Goal: Information Seeking & Learning: Check status

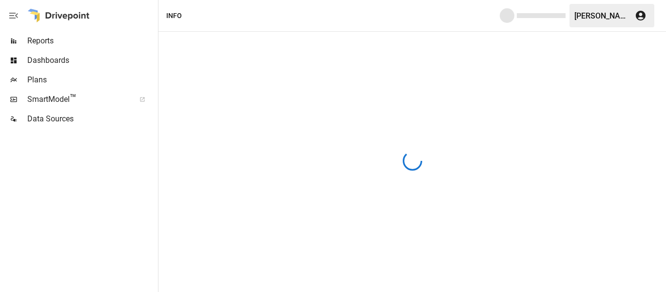
click at [105, 150] on div at bounding box center [78, 210] width 156 height 163
click at [460, 187] on div at bounding box center [412, 162] width 508 height 260
click at [52, 45] on span "Reports" at bounding box center [91, 41] width 129 height 12
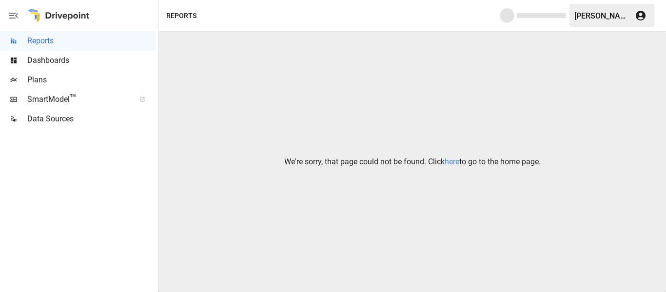
click at [454, 163] on link "here" at bounding box center [452, 161] width 15 height 9
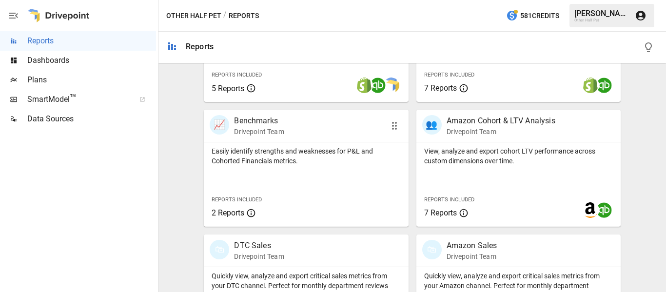
scroll to position [488, 0]
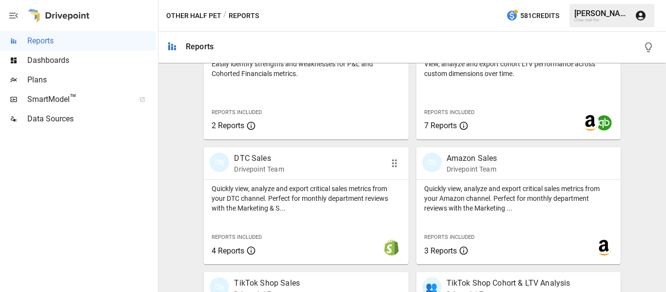
click at [261, 157] on p "DTC Sales" at bounding box center [259, 159] width 50 height 12
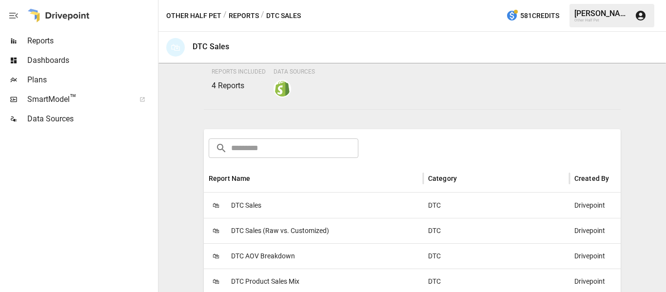
scroll to position [146, 0]
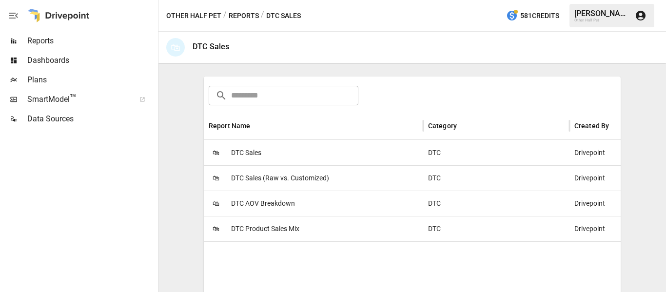
click at [266, 232] on span "DTC Product Sales Mix" at bounding box center [265, 228] width 68 height 25
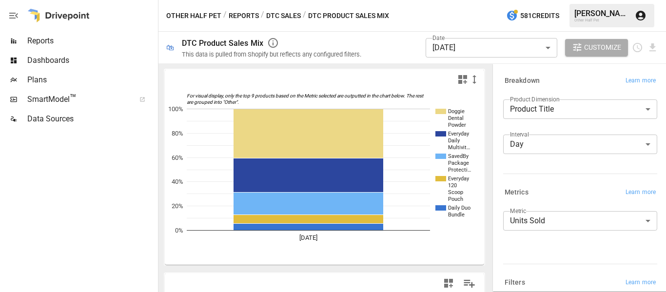
click at [409, 50] on div "Date [DATE] ****** ​ Customize" at bounding box center [515, 48] width 285 height 32
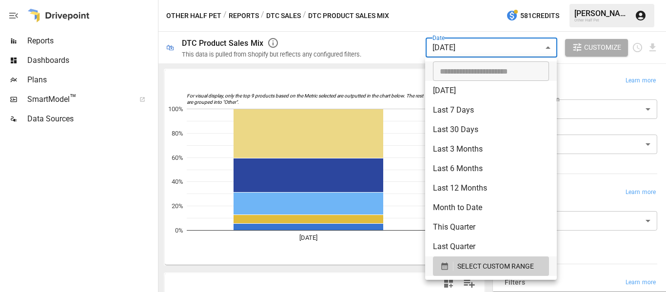
click at [453, 0] on body "**********" at bounding box center [333, 0] width 666 height 0
click at [453, 46] on div at bounding box center [333, 146] width 666 height 292
click at [435, 0] on body "**********" at bounding box center [333, 0] width 666 height 0
click at [497, 268] on span "SELECT CUSTOM RANGE" at bounding box center [495, 266] width 77 height 12
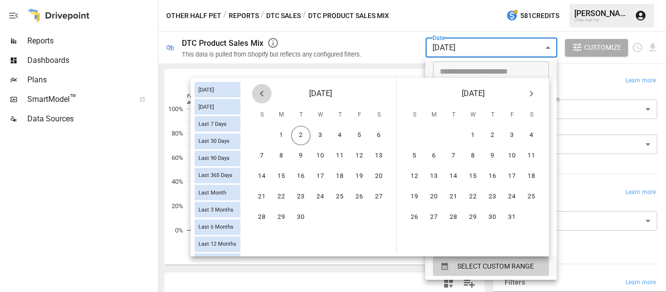
click at [255, 87] on button "Previous month" at bounding box center [262, 94] width 20 height 20
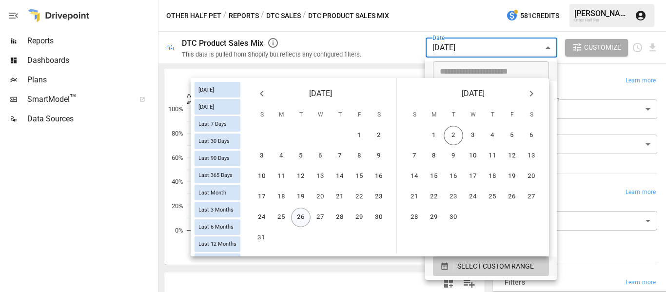
click at [299, 217] on button "26" at bounding box center [301, 218] width 20 height 20
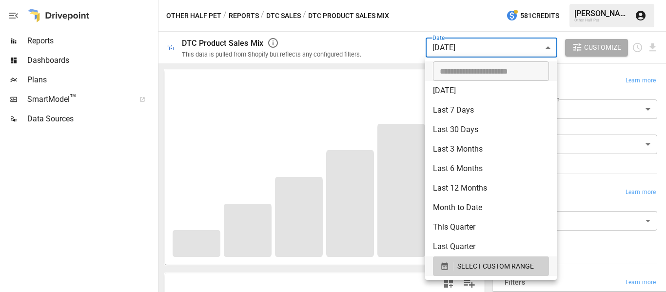
click at [379, 39] on div at bounding box center [333, 146] width 666 height 292
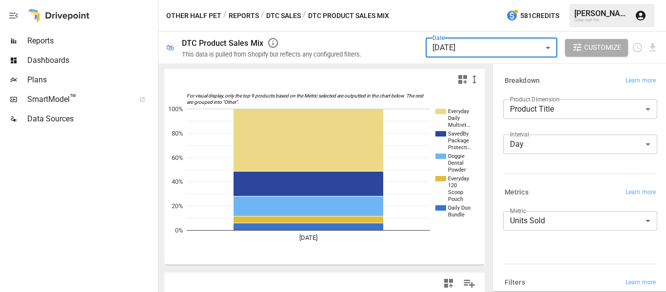
click at [470, 0] on body "**********" at bounding box center [333, 0] width 666 height 0
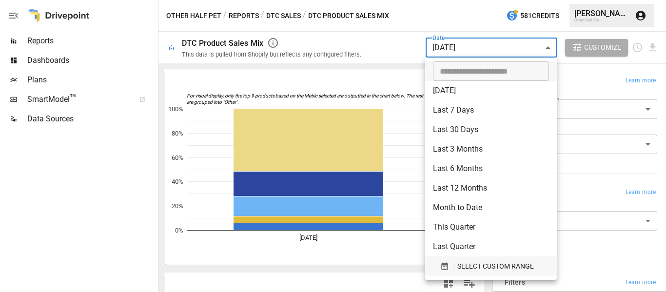
click at [473, 260] on span "SELECT CUSTOM RANGE" at bounding box center [495, 266] width 77 height 12
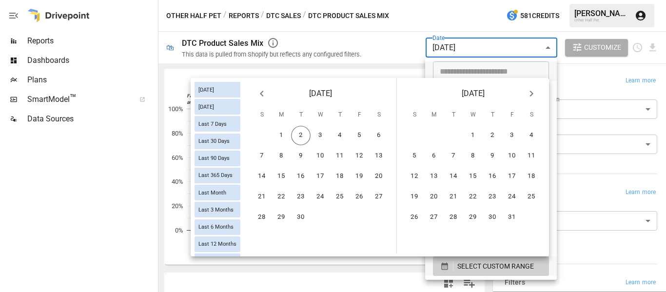
click at [264, 95] on icon "Previous month" at bounding box center [262, 94] width 12 height 12
click at [320, 218] on button "27" at bounding box center [321, 218] width 20 height 20
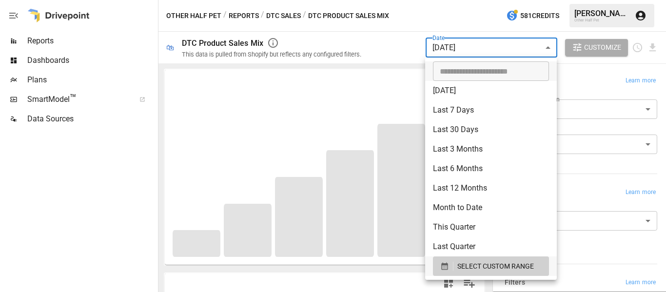
click at [384, 35] on div at bounding box center [333, 146] width 666 height 292
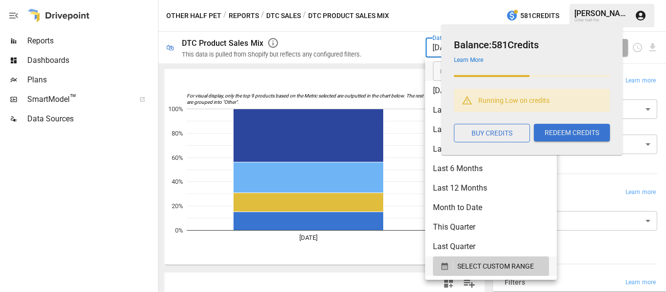
click at [431, 0] on body "**********" at bounding box center [333, 0] width 666 height 0
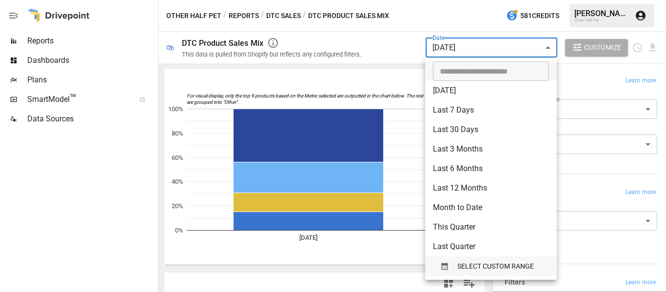
click at [465, 265] on span "SELECT CUSTOM RANGE" at bounding box center [495, 266] width 77 height 12
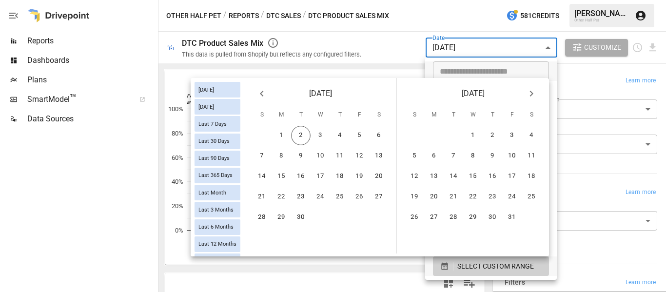
click at [262, 97] on icon "Previous month" at bounding box center [262, 94] width 12 height 12
click at [341, 219] on button "28" at bounding box center [340, 218] width 20 height 20
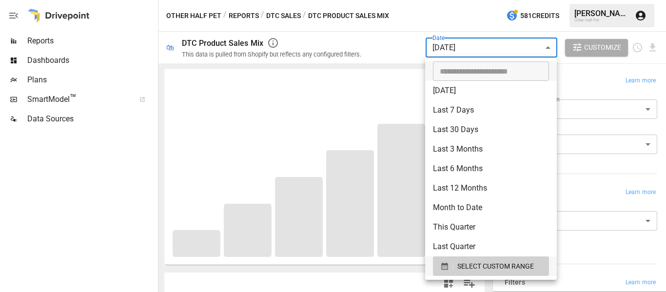
click at [389, 37] on div at bounding box center [333, 146] width 666 height 292
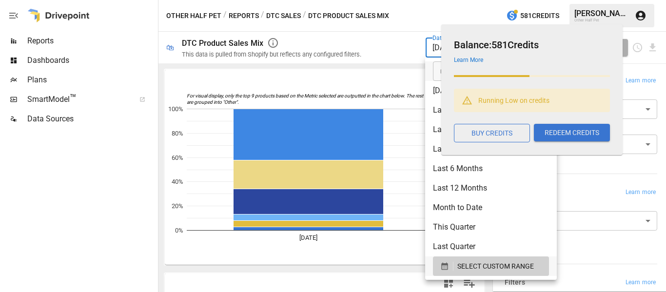
click at [439, 0] on body "**********" at bounding box center [333, 0] width 666 height 0
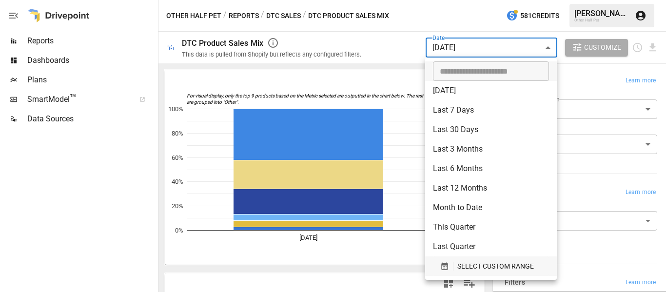
click at [485, 266] on span "SELECT CUSTOM RANGE" at bounding box center [495, 266] width 77 height 12
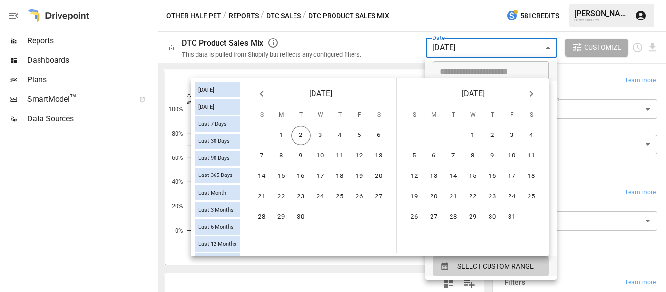
click at [251, 92] on div "[DATE]" at bounding box center [320, 91] width 152 height 27
click at [255, 92] on button "Previous month" at bounding box center [262, 94] width 20 height 20
click at [356, 219] on button "29" at bounding box center [360, 218] width 20 height 20
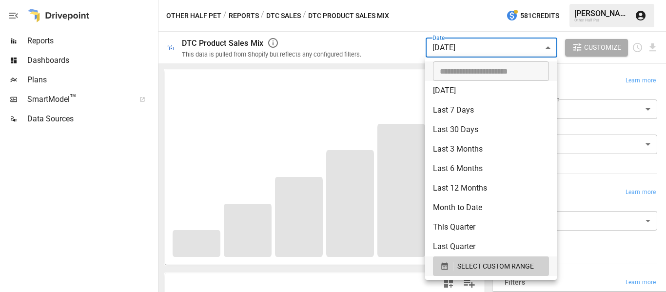
click at [374, 39] on div at bounding box center [333, 146] width 666 height 292
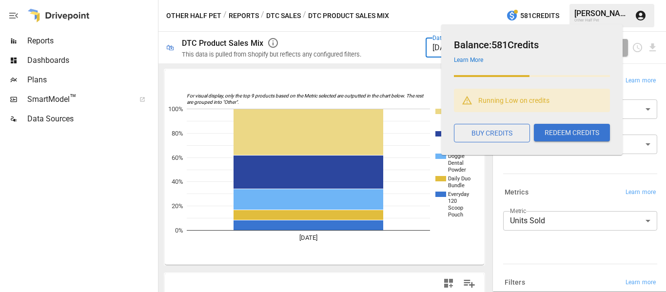
click at [435, 0] on body "**********" at bounding box center [333, 0] width 666 height 0
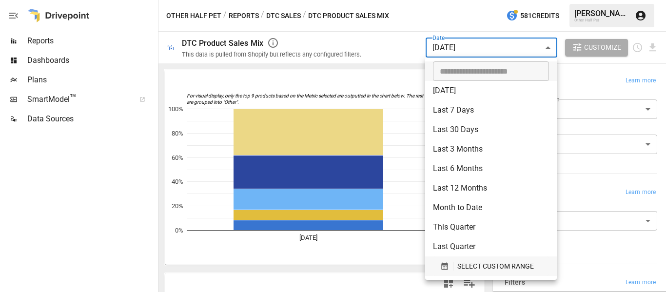
click at [449, 264] on icon "button" at bounding box center [444, 266] width 9 height 9
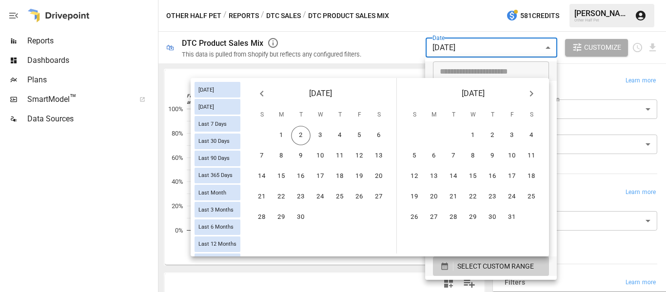
click at [261, 91] on icon "Previous month" at bounding box center [262, 94] width 12 height 12
click at [376, 218] on button "30" at bounding box center [379, 218] width 20 height 20
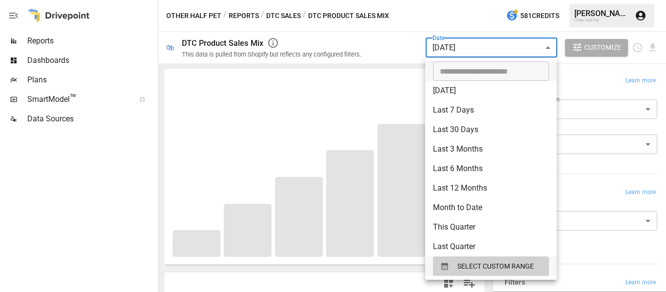
click at [383, 52] on div at bounding box center [333, 146] width 666 height 292
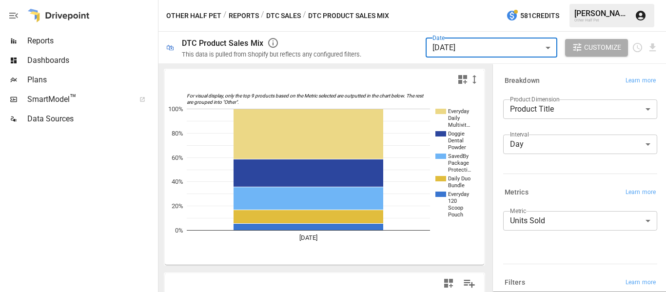
click at [445, 0] on body "**********" at bounding box center [333, 0] width 666 height 0
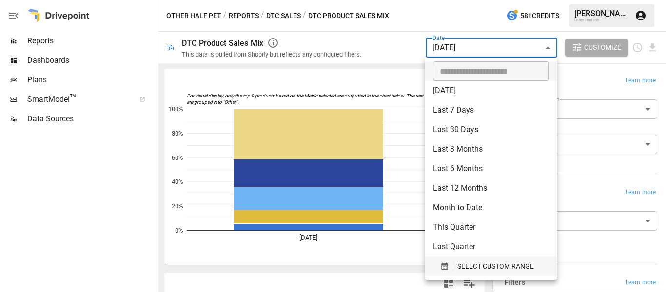
click at [468, 267] on span "SELECT CUSTOM RANGE" at bounding box center [495, 266] width 77 height 12
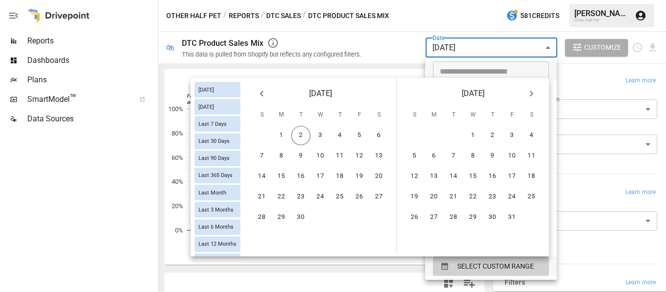
click at [261, 95] on icon "Previous month" at bounding box center [261, 94] width 3 height 6
click at [260, 232] on button "31" at bounding box center [262, 238] width 20 height 20
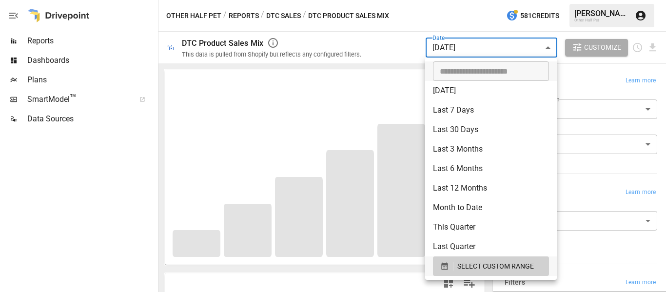
click at [340, 50] on div at bounding box center [333, 146] width 666 height 292
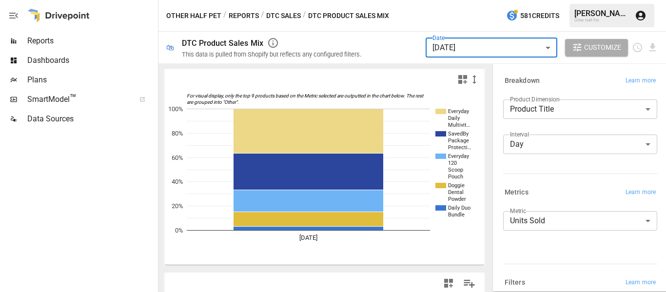
click at [474, 0] on body "**********" at bounding box center [333, 0] width 666 height 0
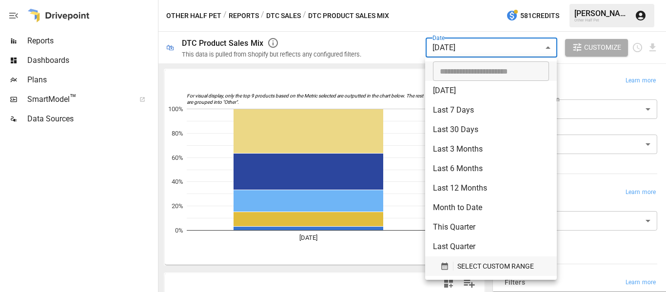
click at [470, 266] on span "SELECT CUSTOM RANGE" at bounding box center [495, 266] width 77 height 12
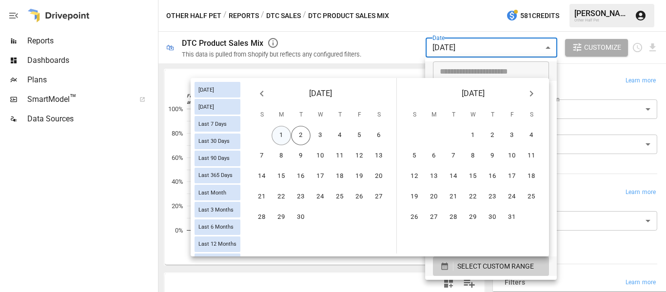
click at [281, 133] on button "1" at bounding box center [282, 136] width 20 height 20
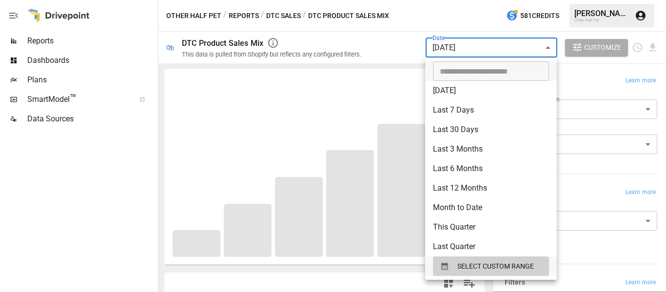
click at [378, 26] on div at bounding box center [333, 146] width 666 height 292
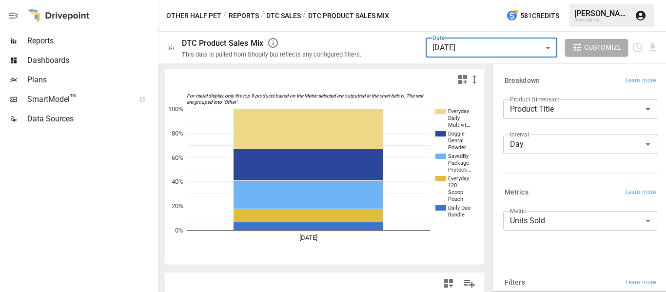
click at [247, 14] on button "Reports" at bounding box center [244, 16] width 30 height 12
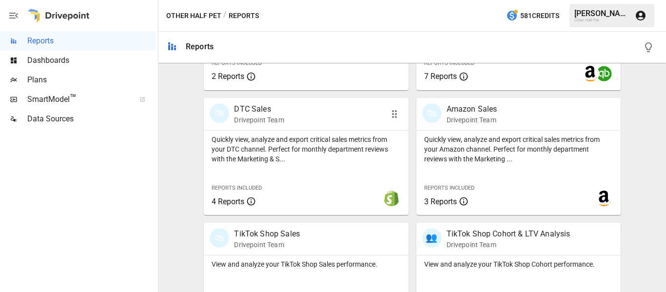
scroll to position [588, 0]
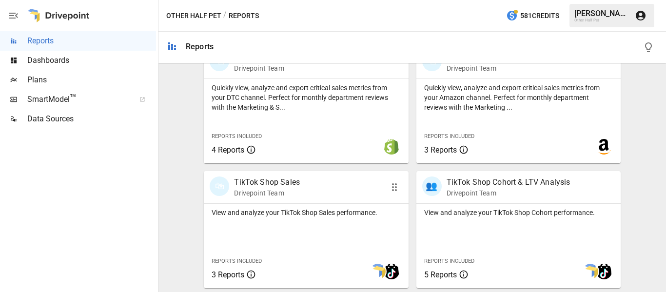
click at [292, 189] on p "Drivepoint Team" at bounding box center [267, 193] width 66 height 10
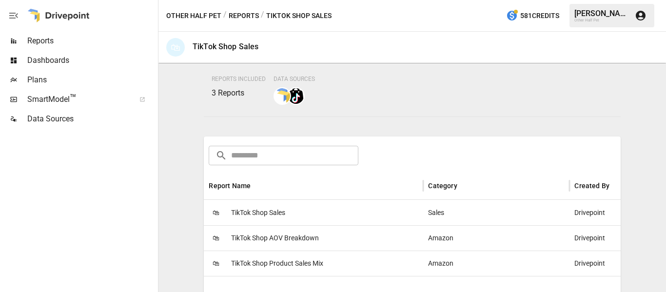
scroll to position [195, 0]
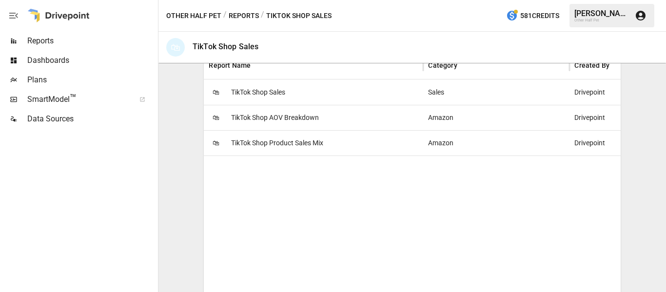
click at [297, 144] on span "TikTok Shop Product Sales Mix" at bounding box center [277, 143] width 92 height 25
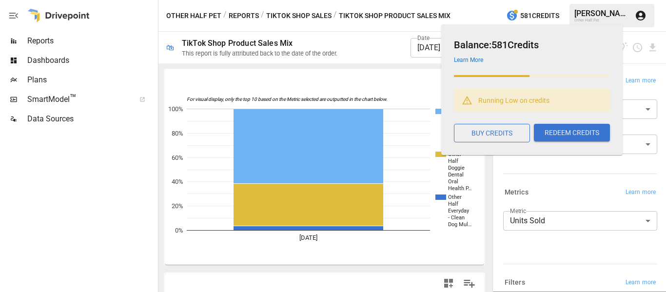
click at [433, 0] on body "Reports Dashboards Plans SmartModel ™ Data Sources Other Half Pet / Reports / T…" at bounding box center [333, 0] width 666 height 0
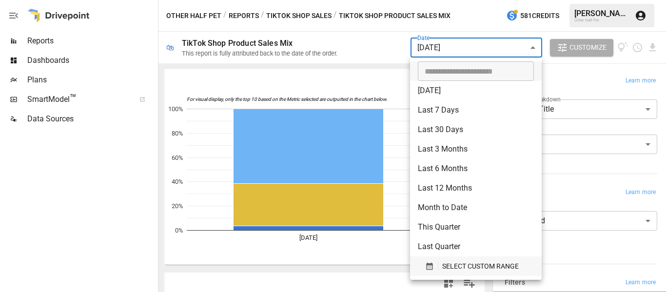
click at [448, 260] on span "SELECT CUSTOM RANGE" at bounding box center [480, 266] width 77 height 12
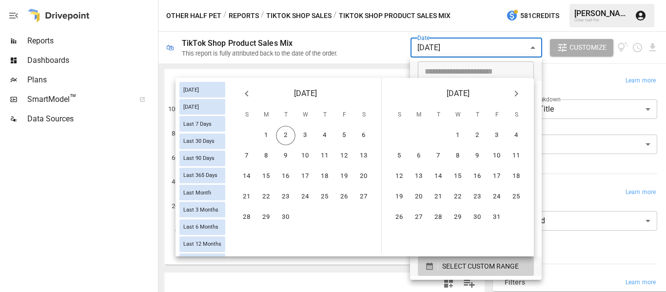
click at [243, 94] on icon "Previous month" at bounding box center [247, 94] width 12 height 12
click at [269, 215] on button "25" at bounding box center [266, 218] width 20 height 20
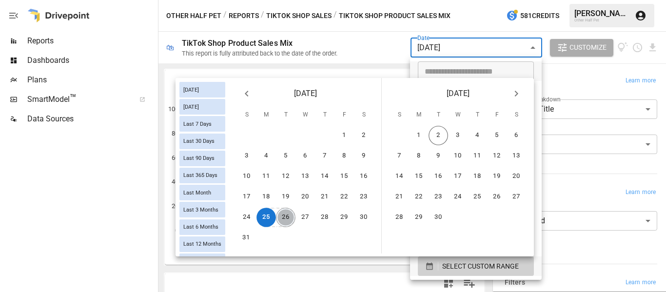
click at [283, 215] on button "26" at bounding box center [286, 218] width 20 height 20
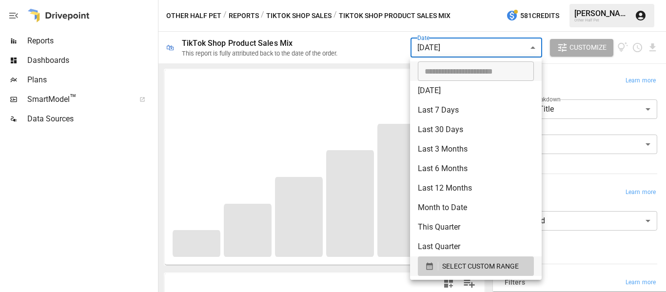
click at [384, 53] on div at bounding box center [333, 146] width 666 height 292
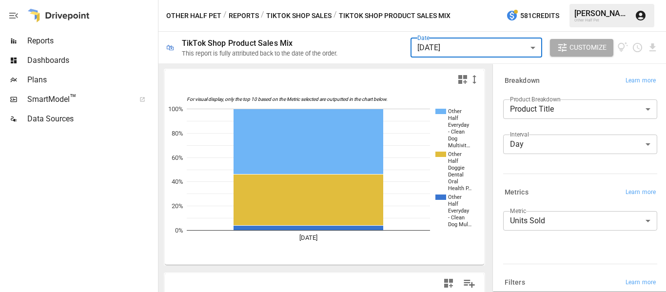
click at [477, 0] on body "Reports Dashboards Plans SmartModel ™ Data Sources Other Half Pet / Reports / T…" at bounding box center [333, 0] width 666 height 0
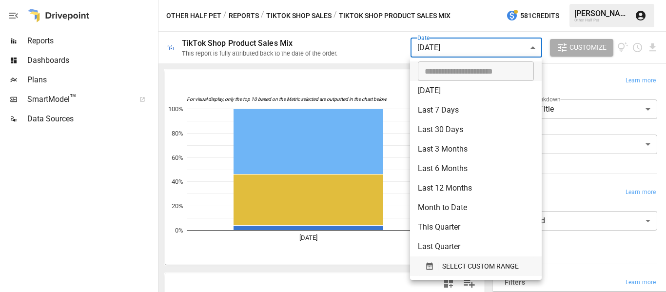
click at [452, 265] on span "SELECT CUSTOM RANGE" at bounding box center [480, 266] width 77 height 12
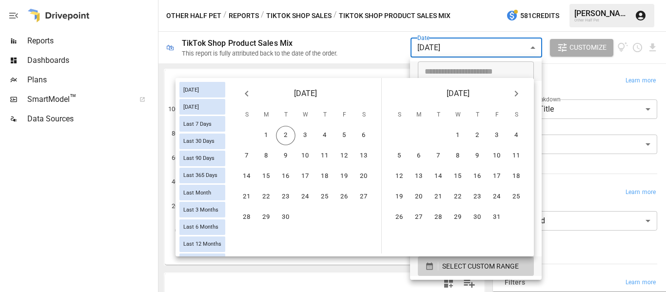
click at [239, 88] on button "Previous month" at bounding box center [247, 94] width 20 height 20
click at [305, 220] on button "27" at bounding box center [305, 218] width 20 height 20
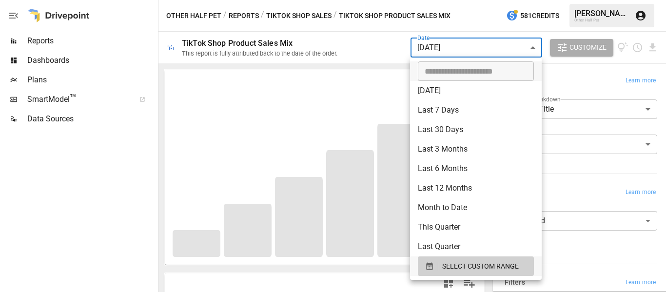
click at [393, 41] on div at bounding box center [333, 146] width 666 height 292
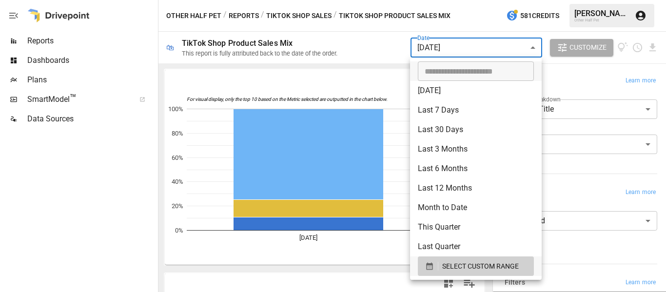
click at [468, 0] on body "Reports Dashboards Plans SmartModel ™ Data Sources Other Half Pet / Reports / T…" at bounding box center [333, 0] width 666 height 0
click at [460, 259] on button "SELECT CUSTOM RANGE" at bounding box center [476, 266] width 116 height 20
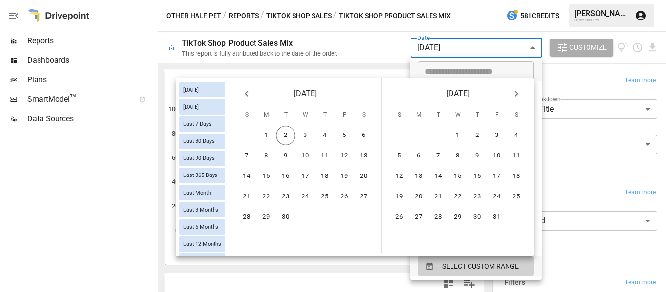
click at [250, 98] on icon "Previous month" at bounding box center [247, 94] width 12 height 12
click at [325, 218] on button "28" at bounding box center [325, 218] width 20 height 20
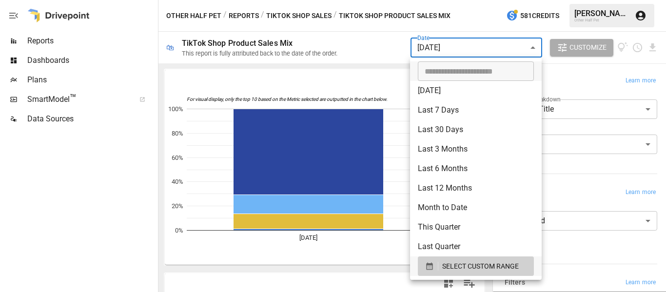
click at [380, 40] on div at bounding box center [333, 146] width 666 height 292
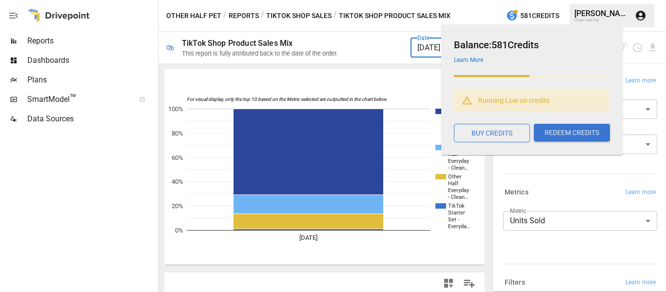
click at [445, 52] on div "Balance: 581 Credits Learn More Running Low on credits BUY CREDITS REDEEM CREDI…" at bounding box center [531, 89] width 181 height 131
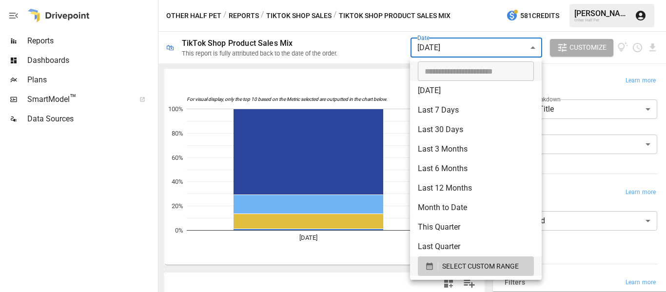
click at [424, 0] on body "Reports Dashboards Plans SmartModel ™ Data Sources Other Half Pet / Reports / T…" at bounding box center [333, 0] width 666 height 0
click at [470, 267] on span "SELECT CUSTOM RANGE" at bounding box center [480, 266] width 77 height 12
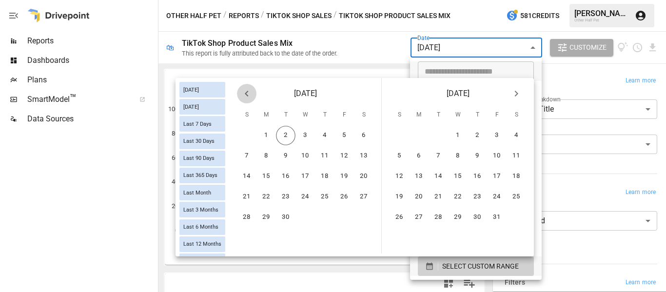
click at [245, 91] on icon "Previous month" at bounding box center [247, 94] width 12 height 12
click at [343, 219] on button "29" at bounding box center [344, 218] width 20 height 20
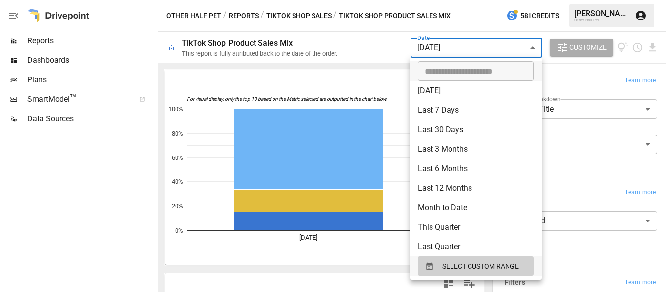
click at [339, 94] on div at bounding box center [333, 146] width 666 height 292
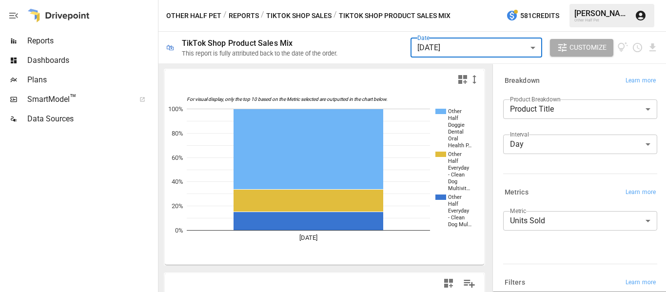
click at [484, 0] on body "**********" at bounding box center [333, 0] width 666 height 0
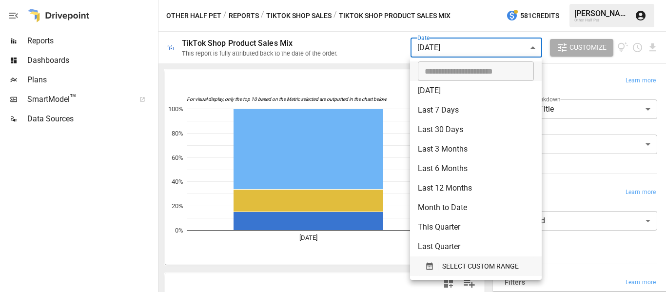
click at [448, 274] on button "SELECT CUSTOM RANGE" at bounding box center [476, 266] width 116 height 20
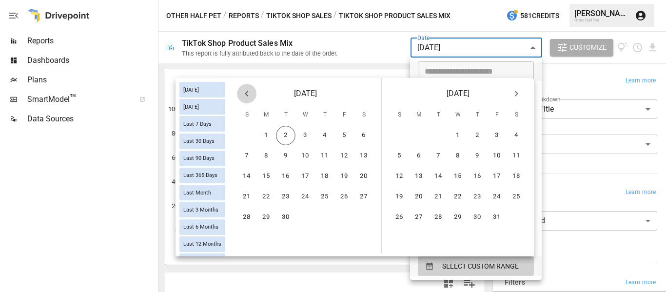
click at [249, 95] on icon "Previous month" at bounding box center [247, 94] width 12 height 12
click at [360, 218] on button "30" at bounding box center [364, 218] width 20 height 20
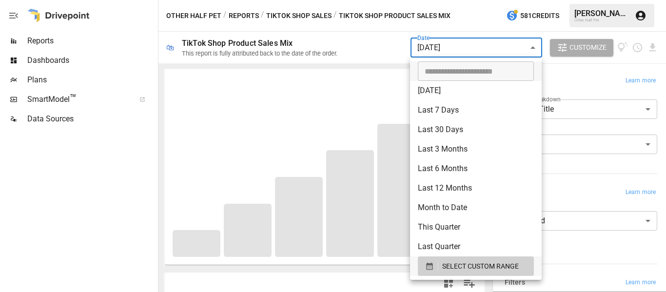
click at [360, 62] on div at bounding box center [333, 146] width 666 height 292
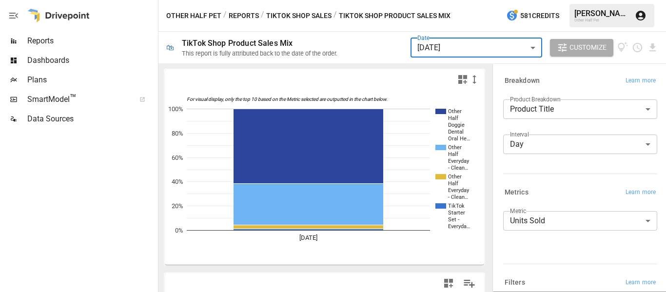
click at [448, 0] on body "Reports Dashboards Plans SmartModel ™ Data Sources Other Half Pet / Reports / T…" at bounding box center [333, 0] width 666 height 0
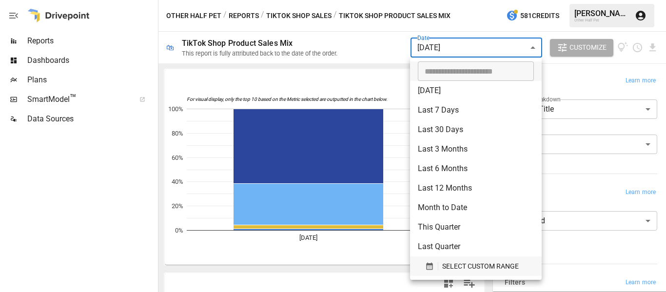
click at [457, 272] on span "SELECT CUSTOM RANGE" at bounding box center [480, 266] width 77 height 12
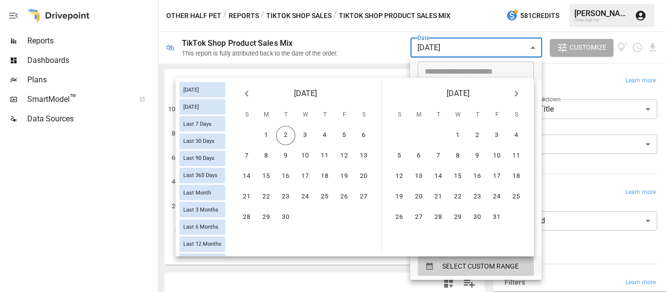
click at [250, 98] on icon "Previous month" at bounding box center [247, 94] width 12 height 12
click at [246, 241] on button "31" at bounding box center [246, 238] width 20 height 20
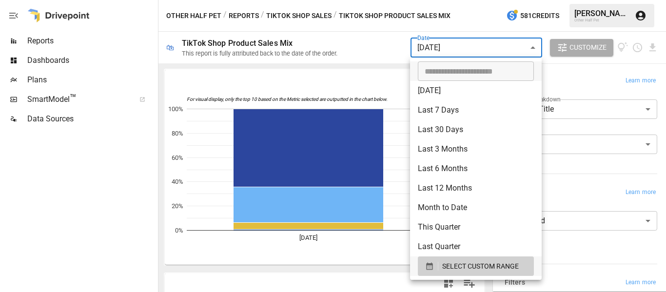
click at [369, 44] on div at bounding box center [333, 146] width 666 height 292
click at [457, 0] on body "Reports Dashboards Plans SmartModel ™ Data Sources Other Half Pet / Reports / T…" at bounding box center [333, 0] width 666 height 0
click at [452, 90] on li "[DATE]" at bounding box center [476, 91] width 132 height 20
type input "*********"
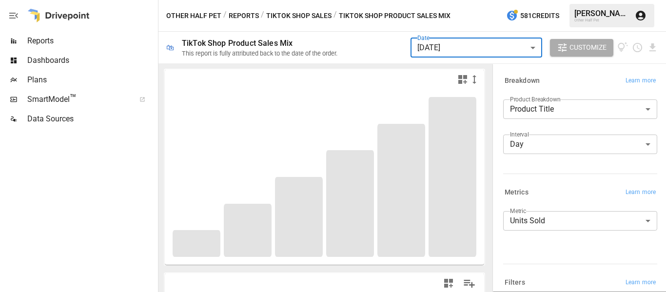
click at [366, 29] on div "Other Half Pet / Reports / TikTok Shop Sales / TikTok Shop Product Sales Mix 58…" at bounding box center [412, 15] width 508 height 31
